Goal: Navigation & Orientation: Find specific page/section

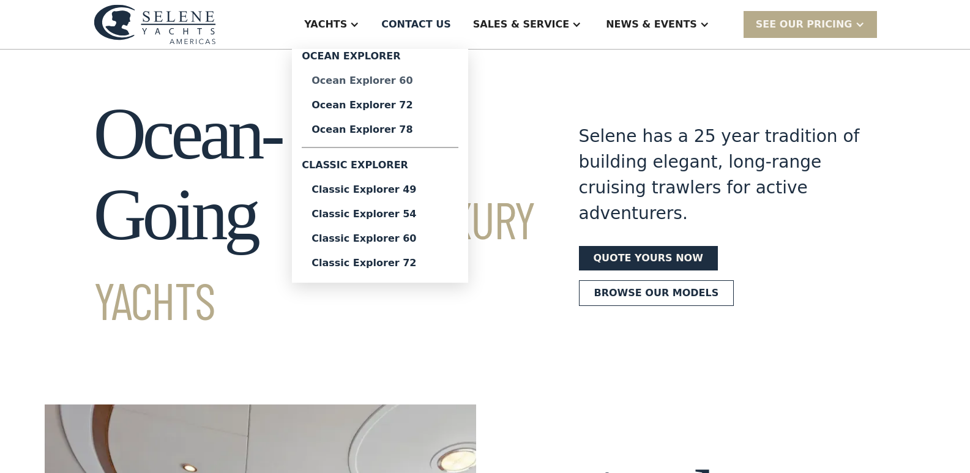
click at [421, 78] on div "Ocean Explorer 60" at bounding box center [380, 81] width 137 height 10
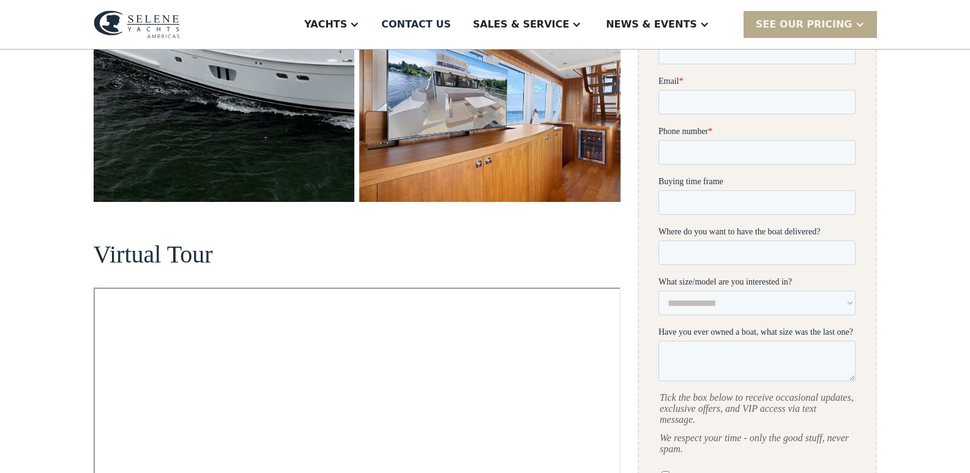
scroll to position [122, 0]
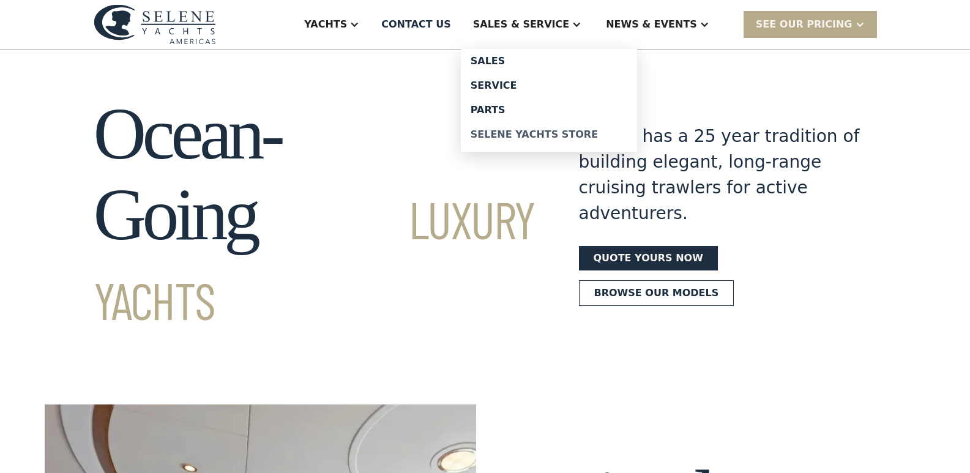
click at [547, 133] on div "Selene Yachts Store" at bounding box center [549, 135] width 157 height 10
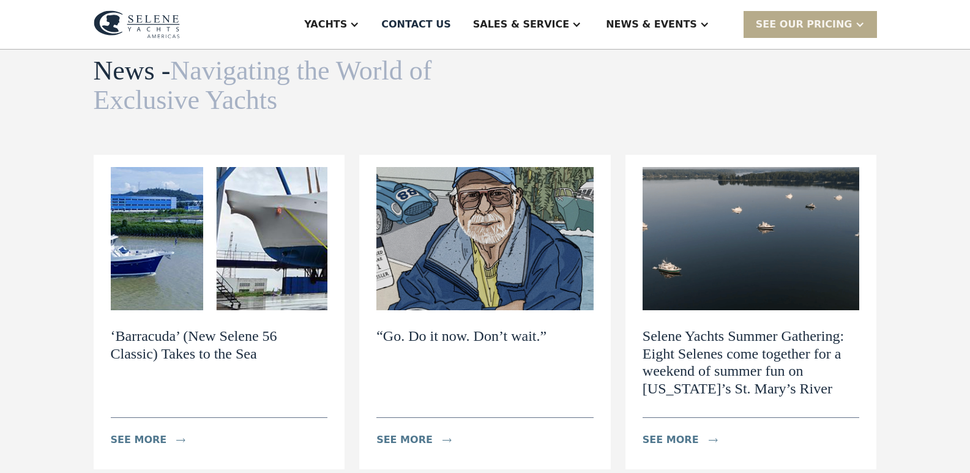
scroll to position [61, 0]
